Goal: Task Accomplishment & Management: Manage account settings

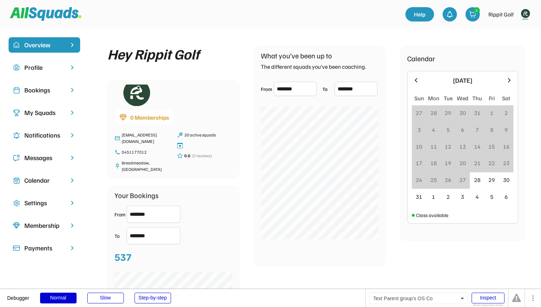
click at [57, 93] on div "Bookings" at bounding box center [44, 90] width 40 height 10
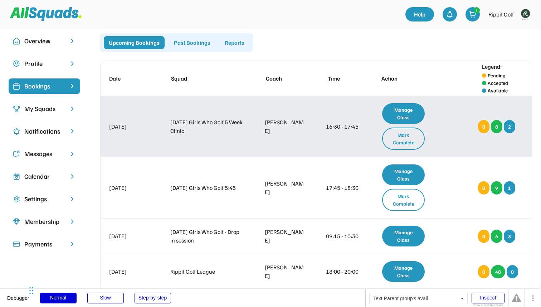
scroll to position [5, 0]
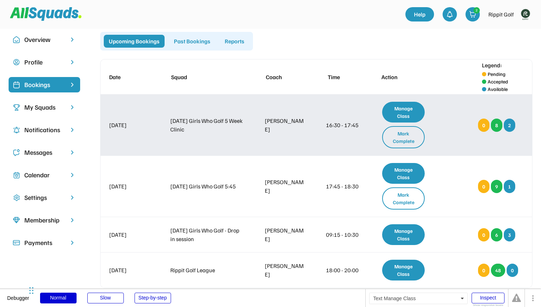
click at [399, 114] on div "Manage Class" at bounding box center [403, 112] width 43 height 21
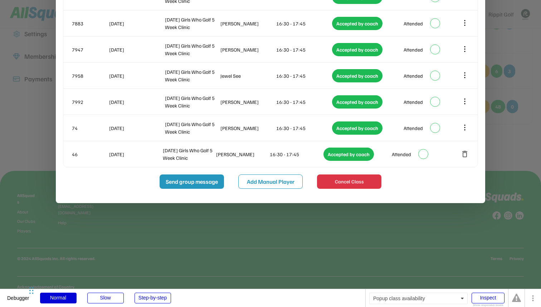
scroll to position [0, 0]
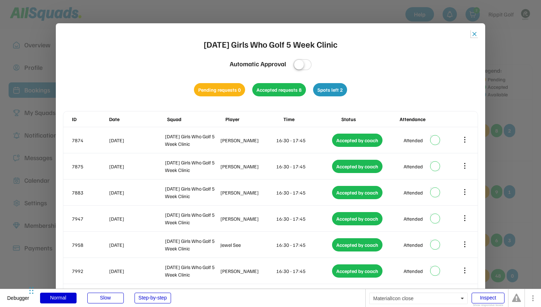
click at [477, 36] on button "close" at bounding box center [474, 33] width 7 height 7
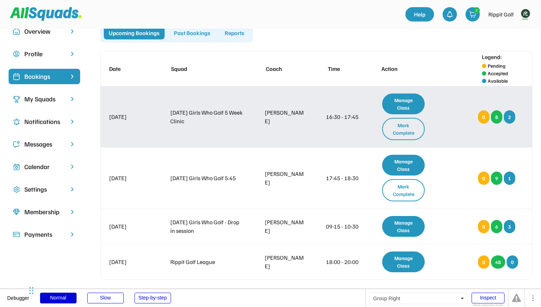
scroll to position [8, 0]
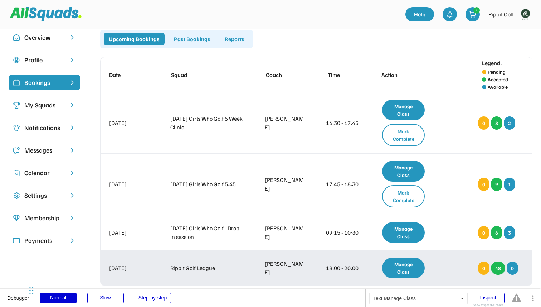
click at [413, 267] on div "Manage Class" at bounding box center [403, 267] width 43 height 21
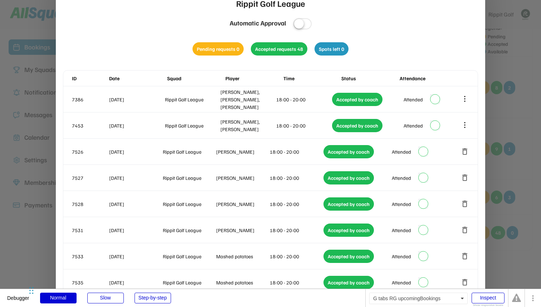
scroll to position [0, 0]
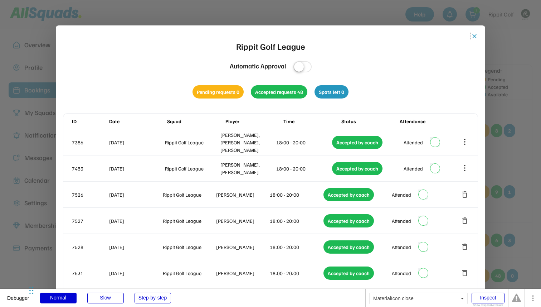
click at [476, 34] on button "close" at bounding box center [474, 36] width 7 height 7
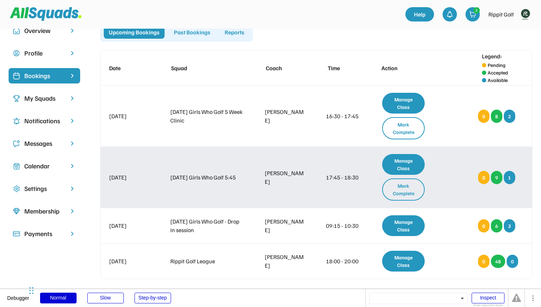
scroll to position [16, 0]
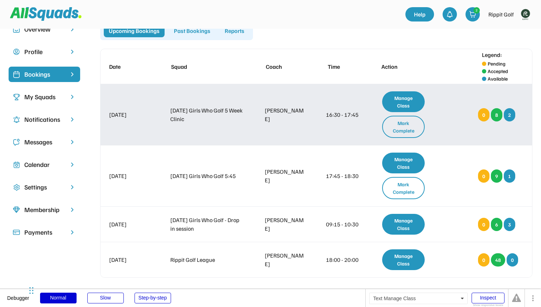
click at [401, 104] on div "Manage Class" at bounding box center [403, 101] width 43 height 21
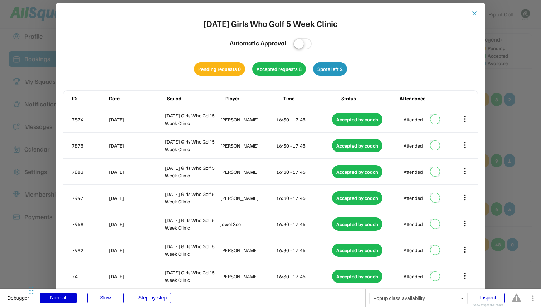
scroll to position [27, 0]
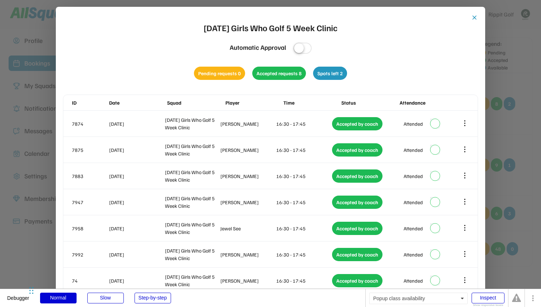
click at [482, 279] on div "close Thursday Girls Who Golf 5 Week Clinic Automatic Approval Pending requests…" at bounding box center [270, 181] width 429 height 349
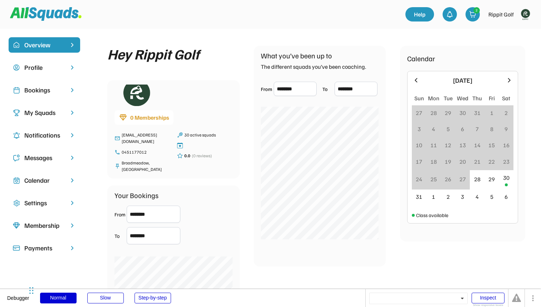
click at [48, 90] on div "Bookings" at bounding box center [44, 90] width 40 height 10
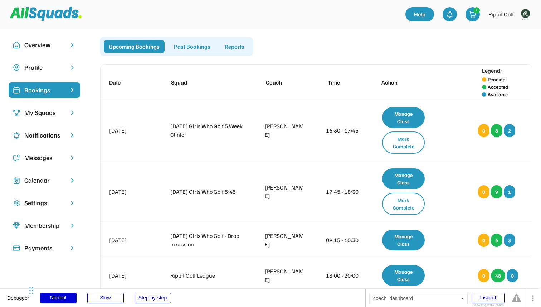
click at [198, 46] on div "Past Bookings" at bounding box center [192, 46] width 47 height 13
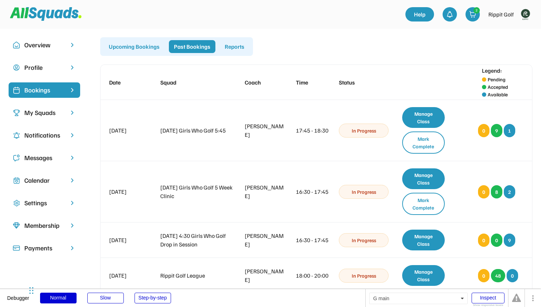
click at [211, 21] on div at bounding box center [207, 14] width 395 height 20
click at [227, 24] on div at bounding box center [207, 14] width 395 height 20
click at [146, 48] on div "Upcoming Bookings" at bounding box center [134, 46] width 61 height 13
